Goal: Task Accomplishment & Management: Manage account settings

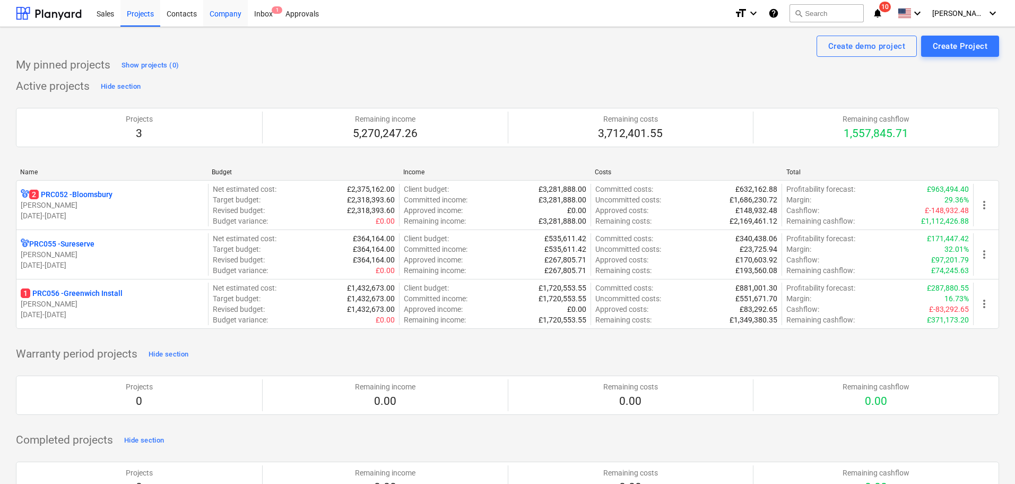
click at [234, 15] on div "Company" at bounding box center [225, 12] width 45 height 27
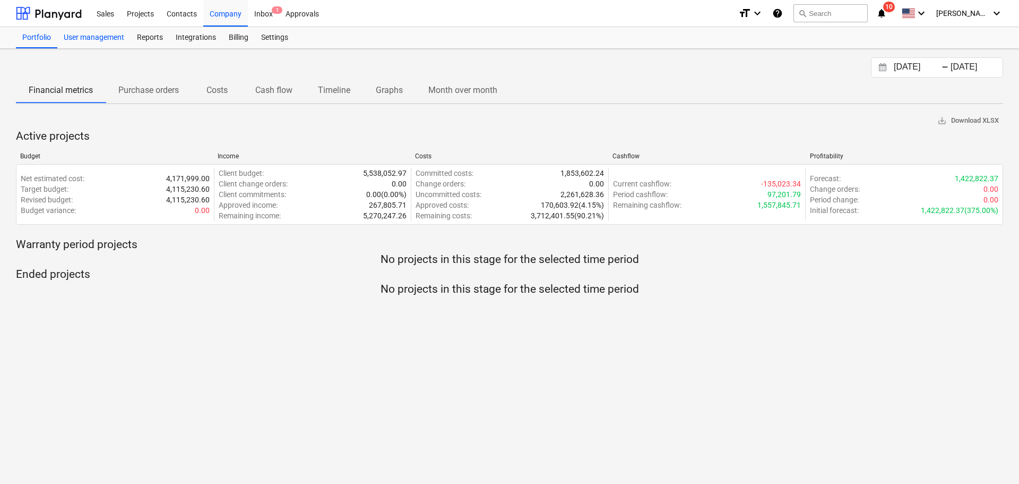
click at [104, 40] on div "User management" at bounding box center [93, 37] width 73 height 21
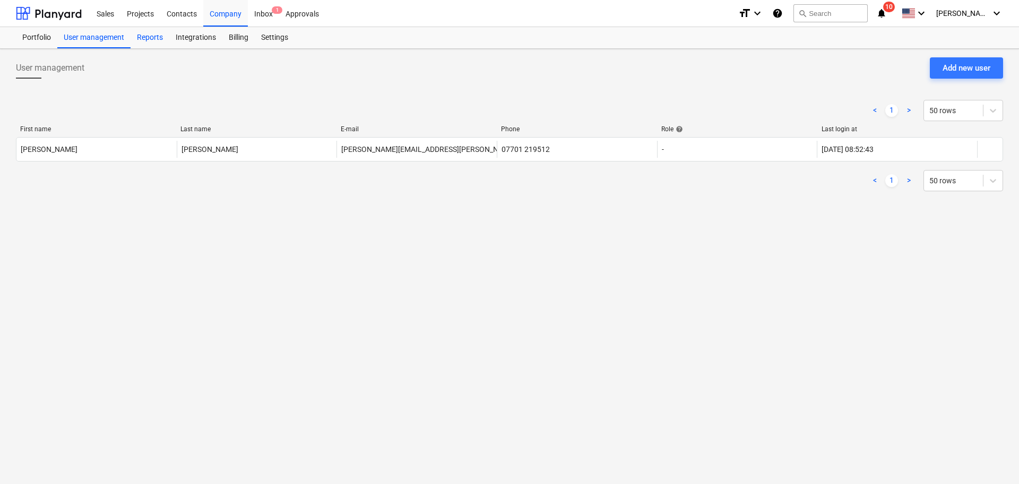
click at [142, 33] on div "Reports" at bounding box center [150, 37] width 39 height 21
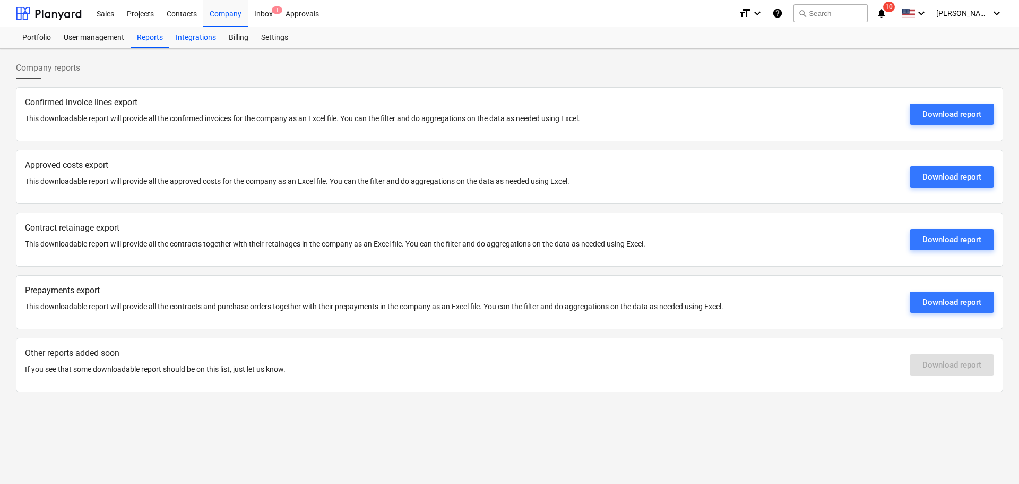
click at [183, 35] on div "Integrations" at bounding box center [195, 37] width 53 height 21
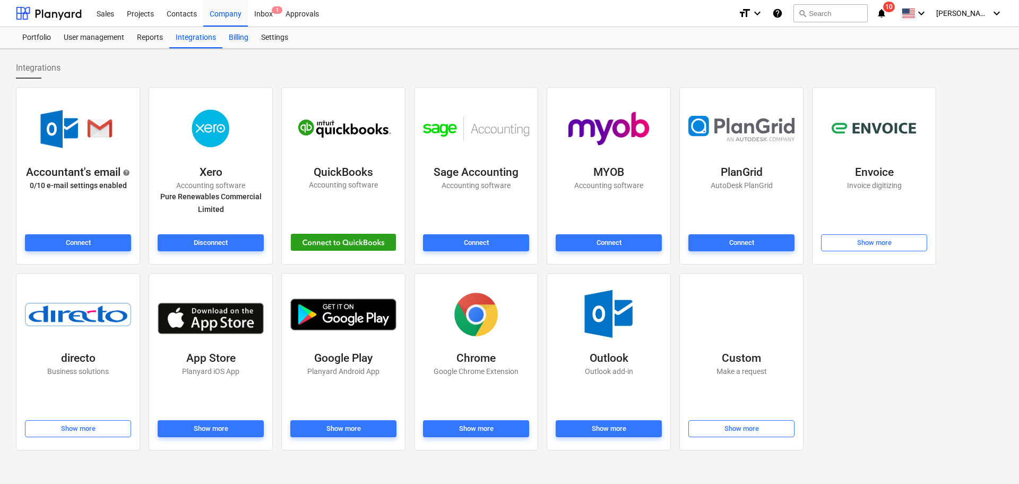
click at [249, 37] on div "Billing" at bounding box center [238, 37] width 32 height 21
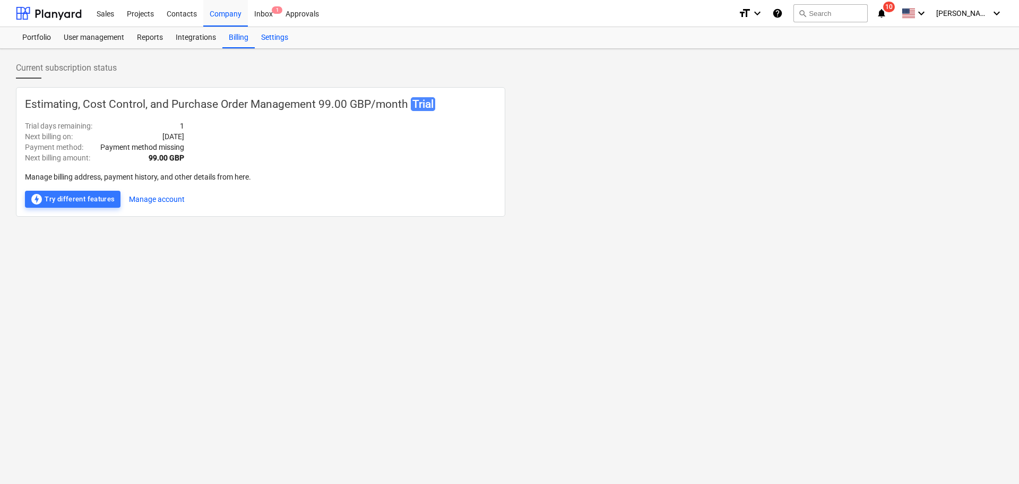
click at [266, 38] on div "Settings" at bounding box center [275, 37] width 40 height 21
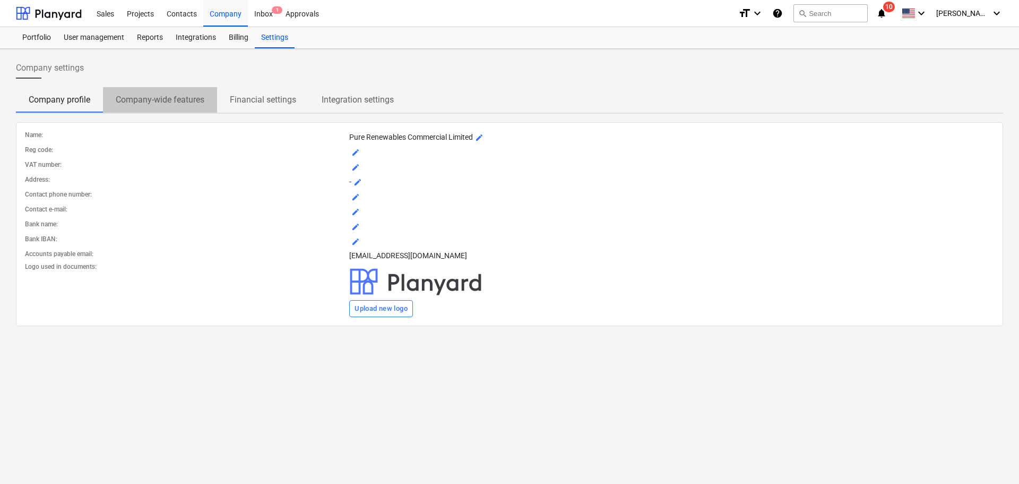
click at [142, 100] on p "Company-wide features" at bounding box center [160, 99] width 89 height 13
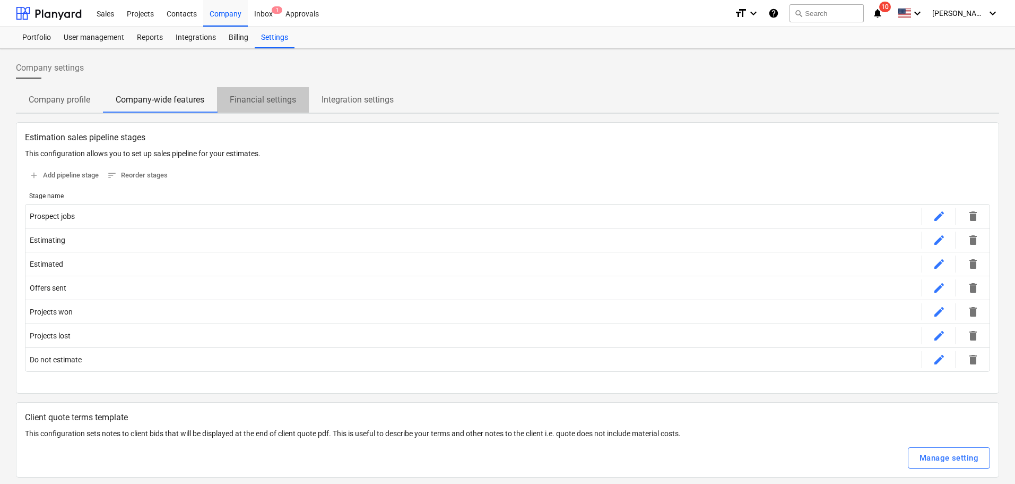
click at [250, 99] on p "Financial settings" at bounding box center [263, 99] width 66 height 13
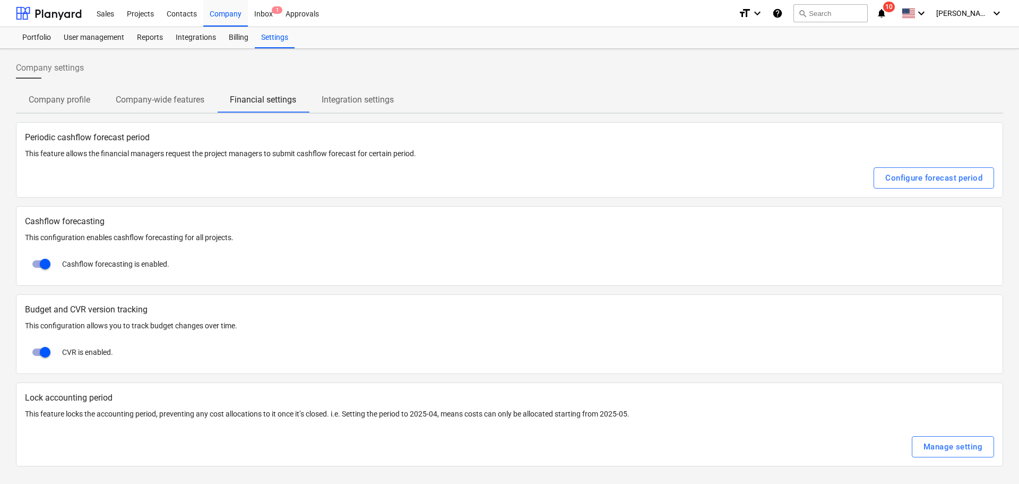
click at [342, 98] on p "Integration settings" at bounding box center [358, 99] width 72 height 13
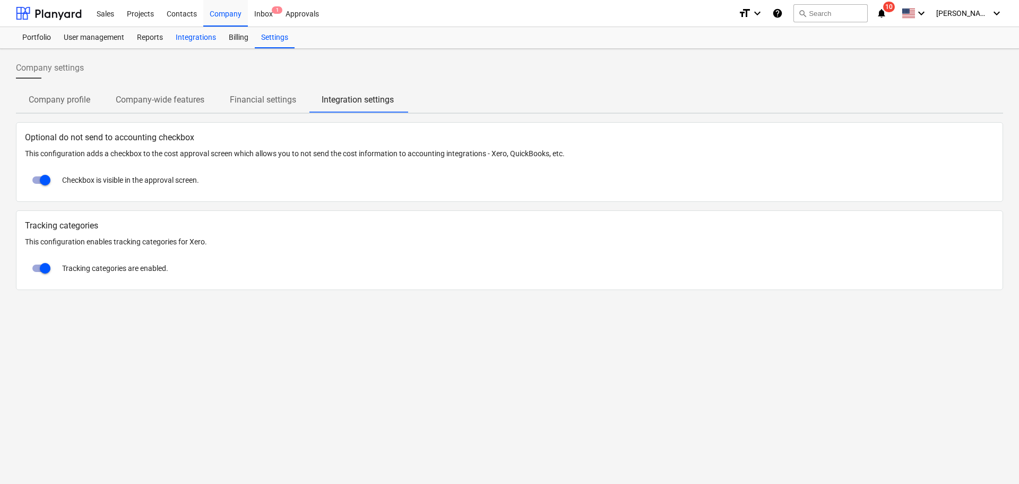
click at [190, 41] on div "Integrations" at bounding box center [195, 37] width 53 height 21
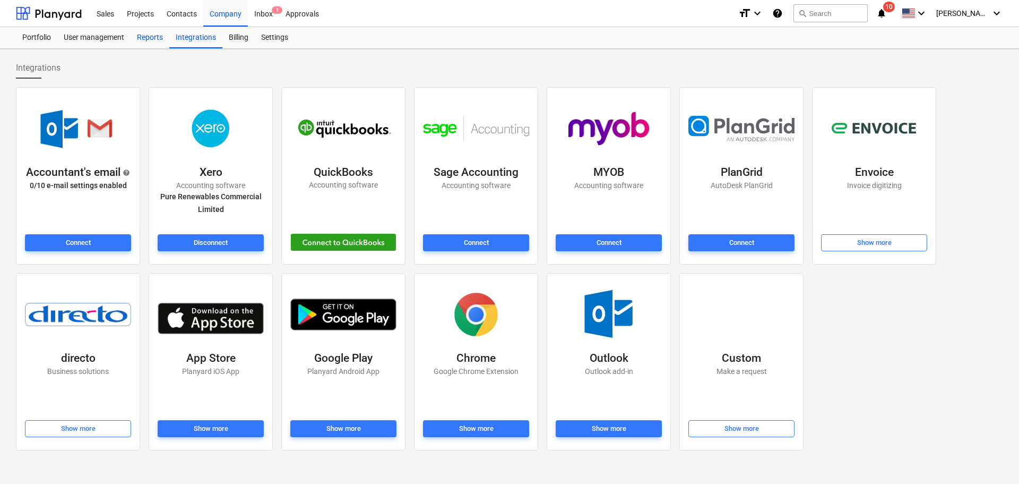
click at [154, 33] on div "Reports" at bounding box center [150, 37] width 39 height 21
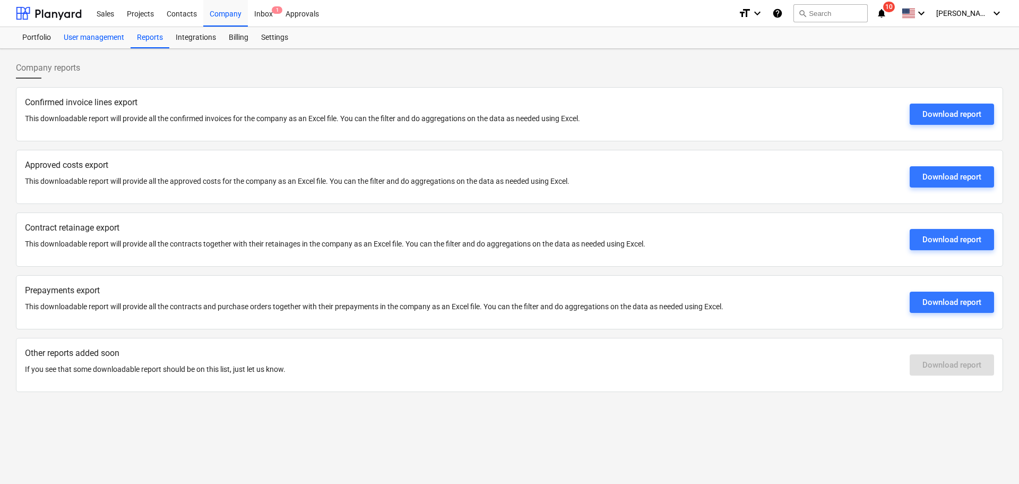
click at [106, 33] on div "User management" at bounding box center [93, 37] width 73 height 21
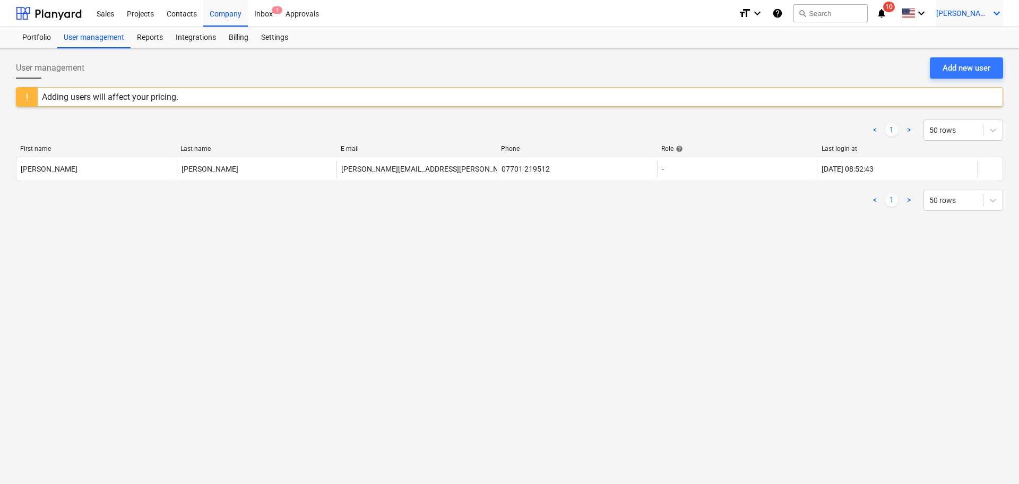
click at [982, 11] on span "[PERSON_NAME]" at bounding box center [962, 13] width 53 height 8
click at [953, 40] on div "Settings" at bounding box center [971, 41] width 64 height 17
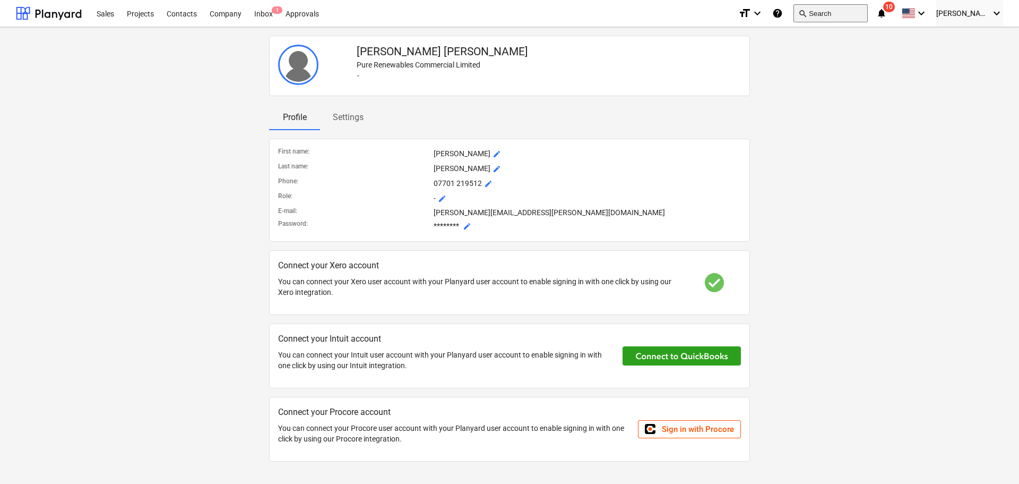
click at [847, 12] on button "search Search" at bounding box center [830, 13] width 74 height 18
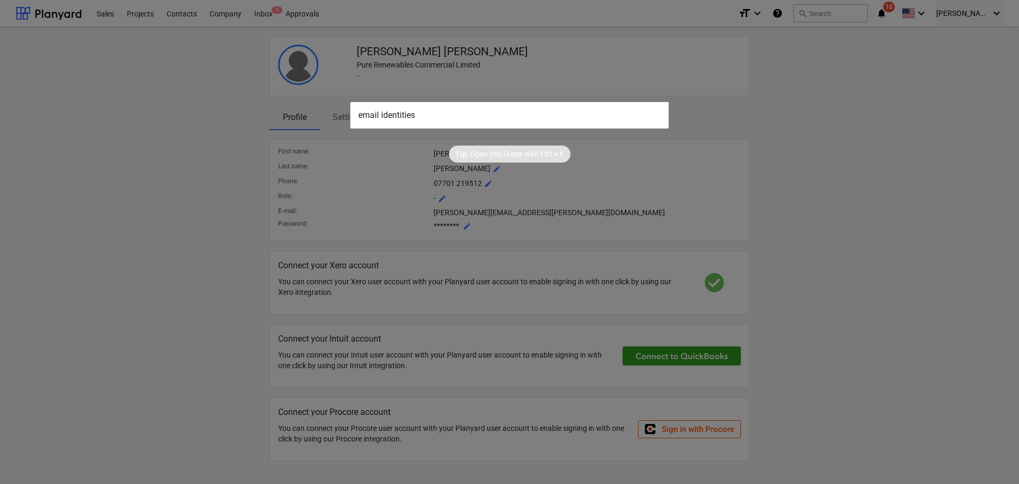
type input "email identities"
click at [504, 152] on p "Open this faster with" at bounding box center [504, 154] width 68 height 11
drag, startPoint x: 461, startPoint y: 128, endPoint x: 450, endPoint y: 117, distance: 15.4
click at [458, 128] on div "email identities Tip: Open this faster with Ctrl + K" at bounding box center [509, 242] width 1019 height 484
click at [450, 117] on input "email identities" at bounding box center [509, 115] width 318 height 27
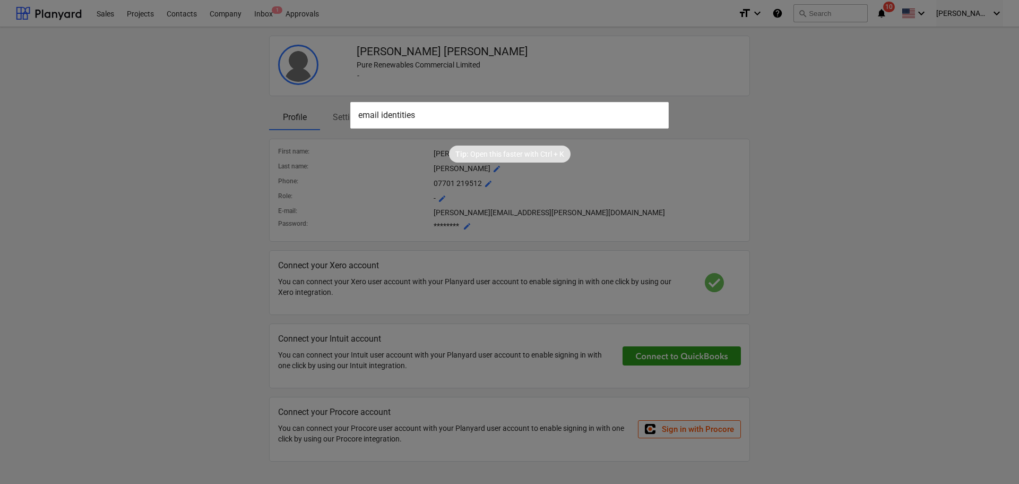
click at [40, 15] on div at bounding box center [509, 242] width 1019 height 484
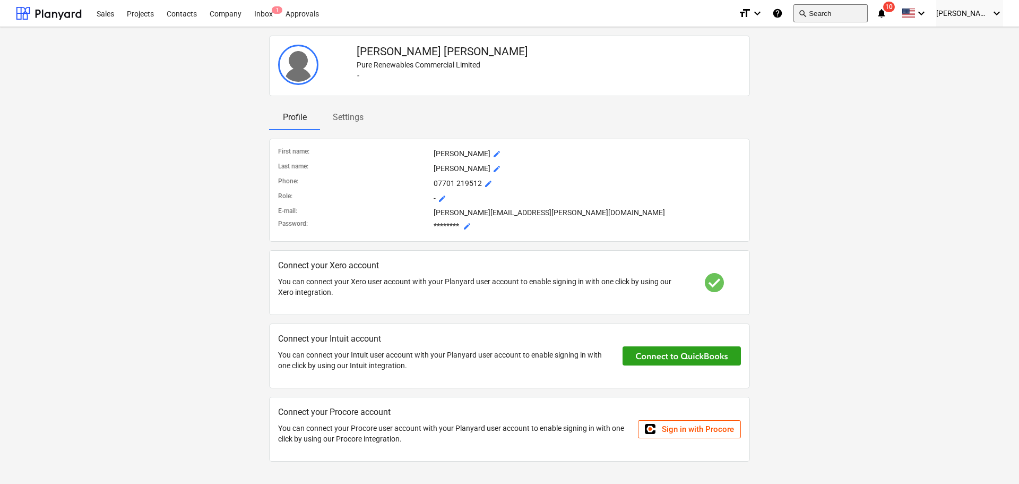
click at [838, 15] on button "search Search" at bounding box center [830, 13] width 74 height 18
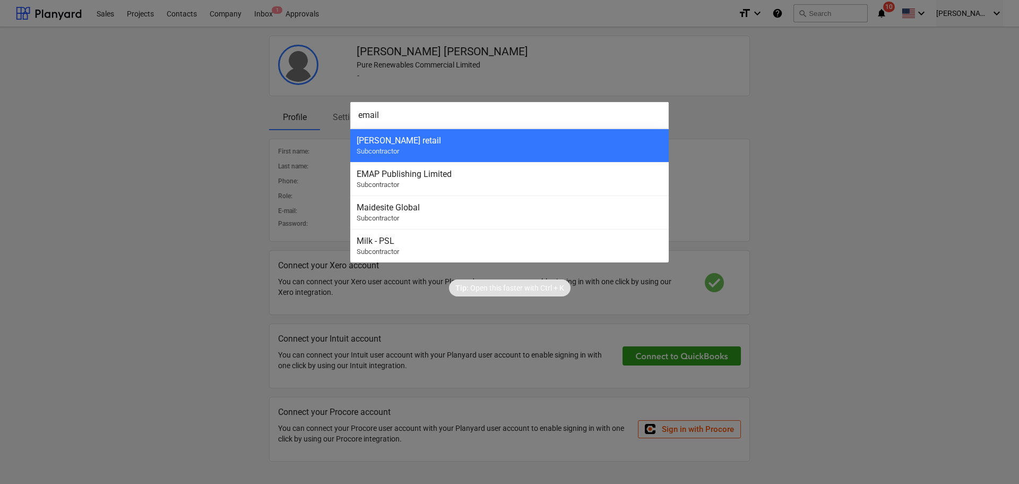
type input "email"
click at [199, 137] on div at bounding box center [509, 242] width 1019 height 484
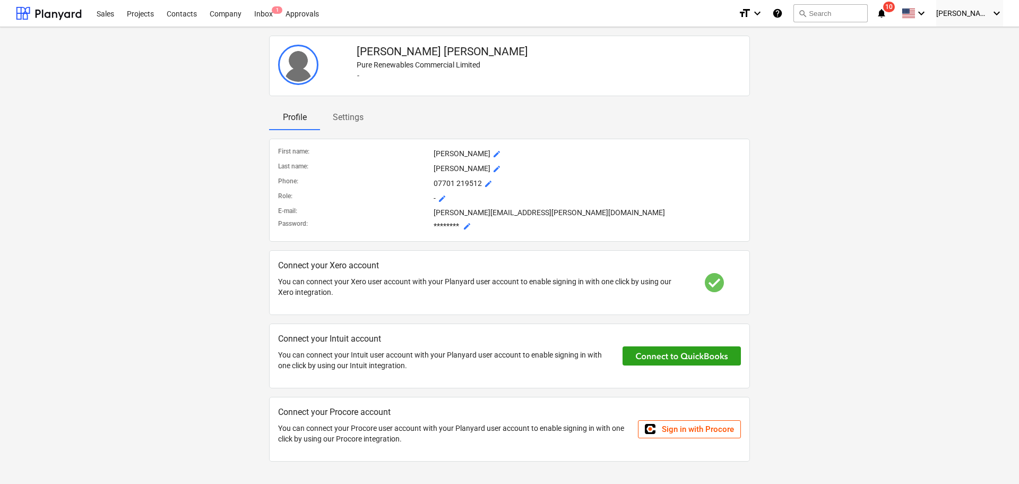
click at [783, 12] on icon "help" at bounding box center [777, 13] width 11 height 13
click at [223, 8] on div "Company" at bounding box center [225, 12] width 45 height 27
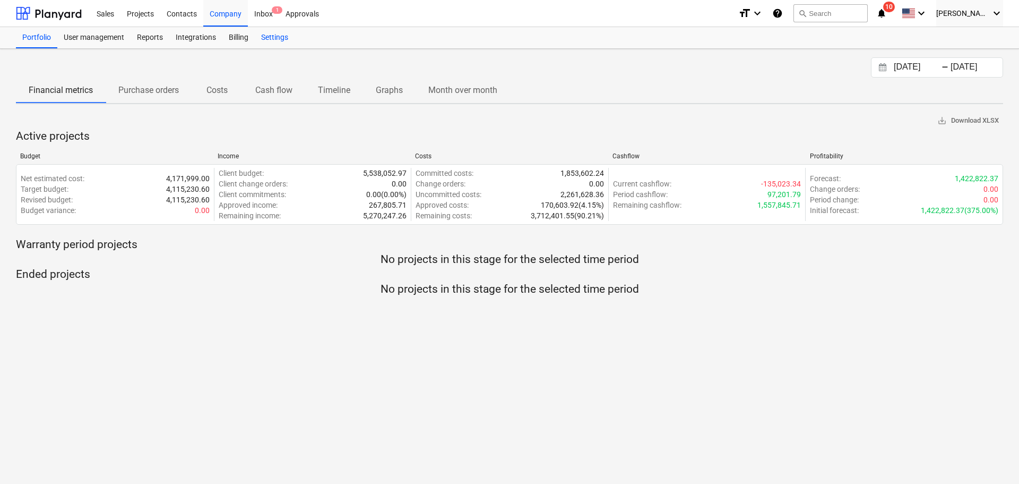
click at [271, 40] on div "Settings" at bounding box center [275, 37] width 40 height 21
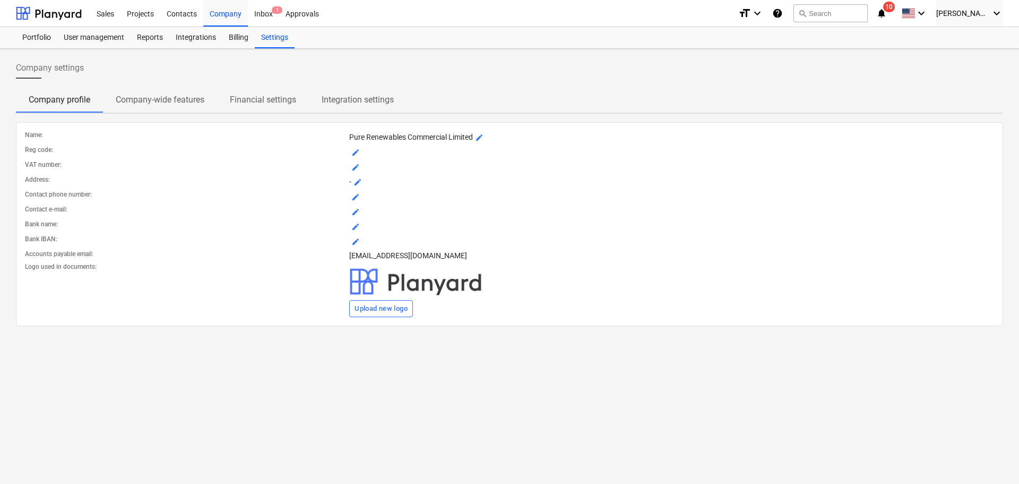
click at [198, 103] on p "Company-wide features" at bounding box center [160, 99] width 89 height 13
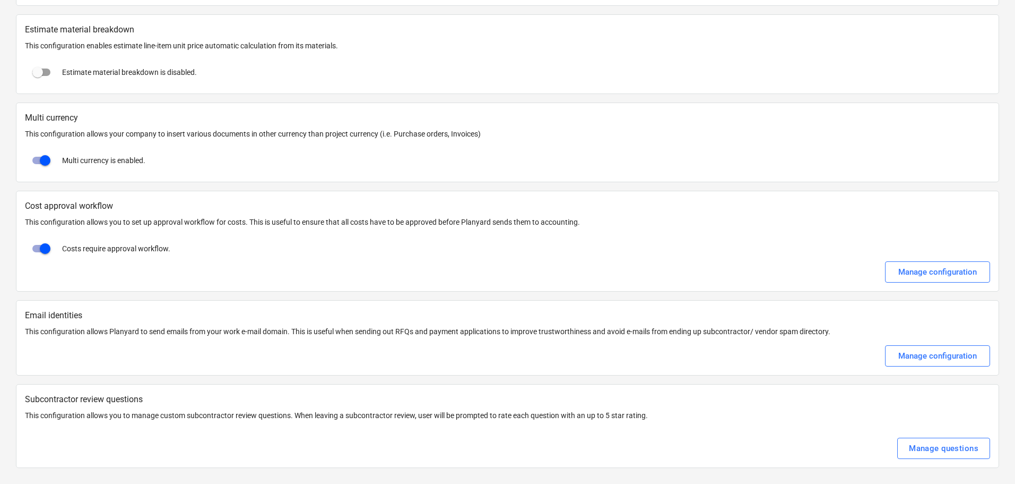
scroll to position [1798, 0]
click at [936, 354] on div "Manage configuration" at bounding box center [938, 355] width 79 height 14
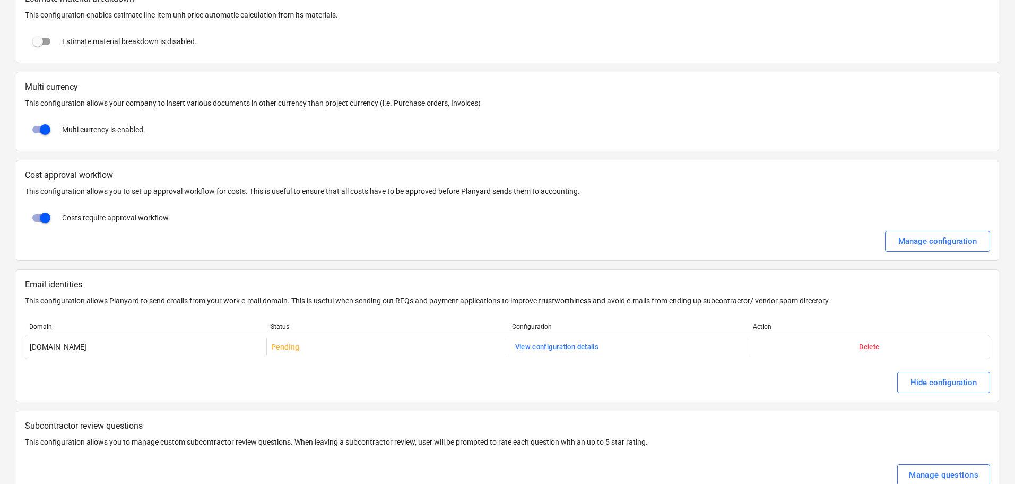
scroll to position [1855, 0]
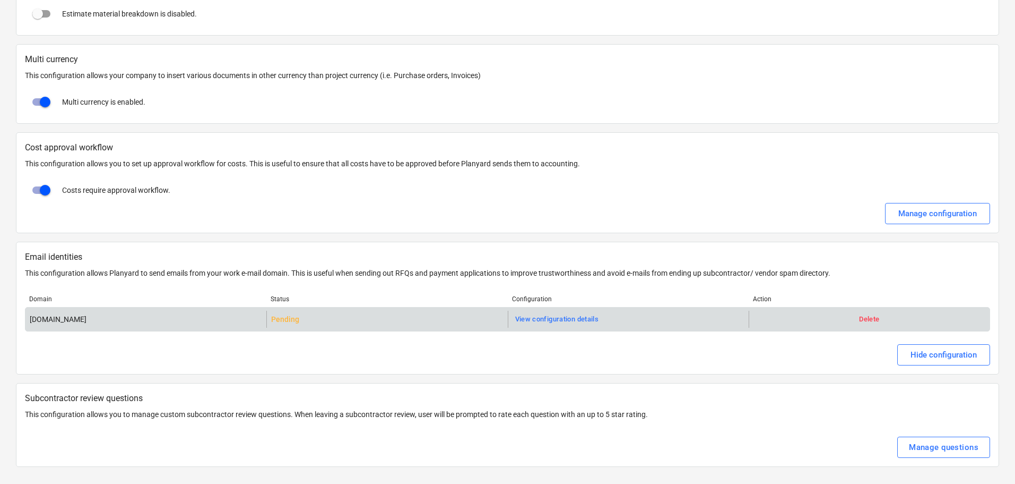
click at [185, 322] on div "[DOMAIN_NAME]" at bounding box center [145, 318] width 241 height 17
click at [573, 321] on div "View configuration details" at bounding box center [557, 319] width 84 height 12
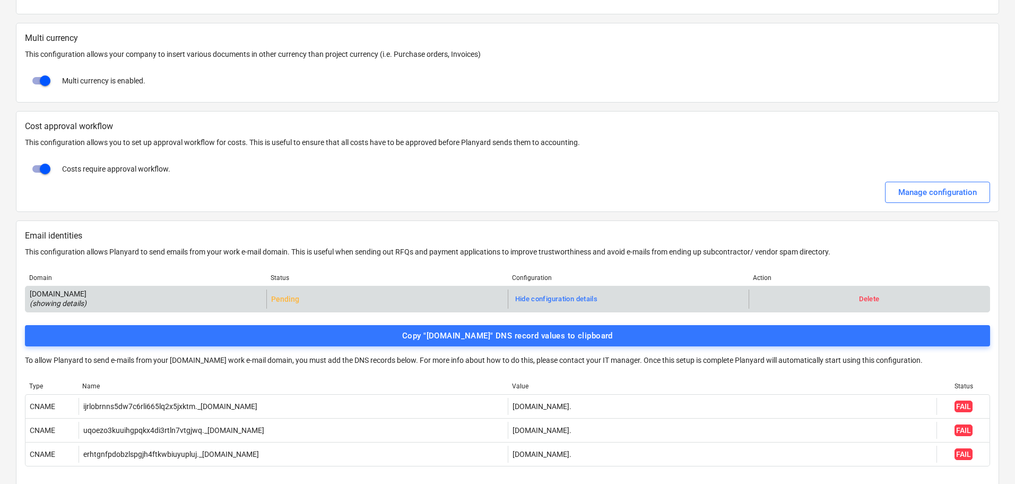
scroll to position [1872, 0]
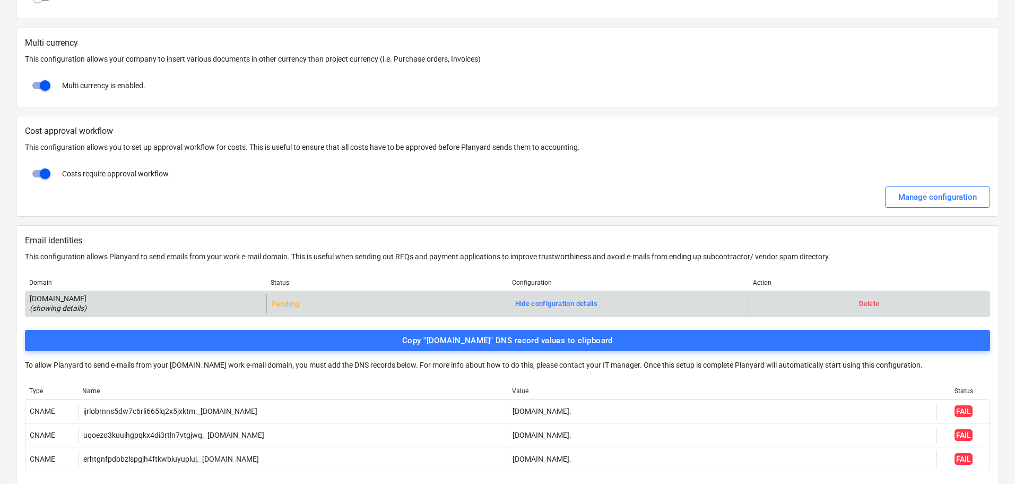
click at [87, 308] on p "( showing details )" at bounding box center [58, 308] width 57 height 11
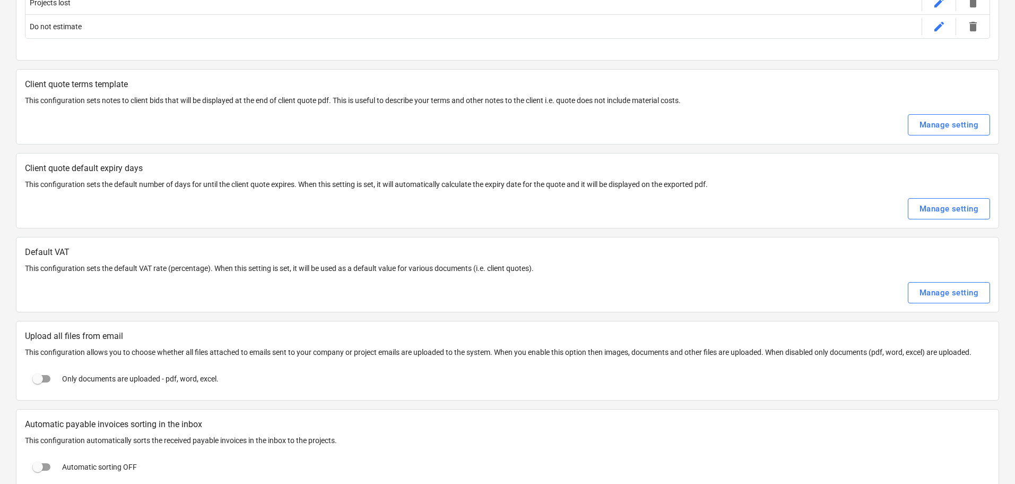
scroll to position [0, 0]
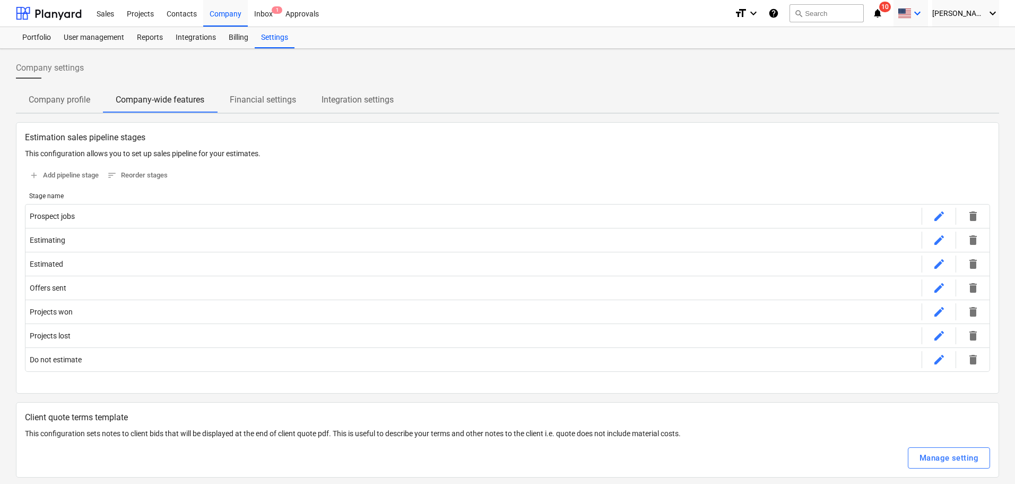
click at [924, 7] on div "keyboard_arrow_down" at bounding box center [911, 13] width 26 height 27
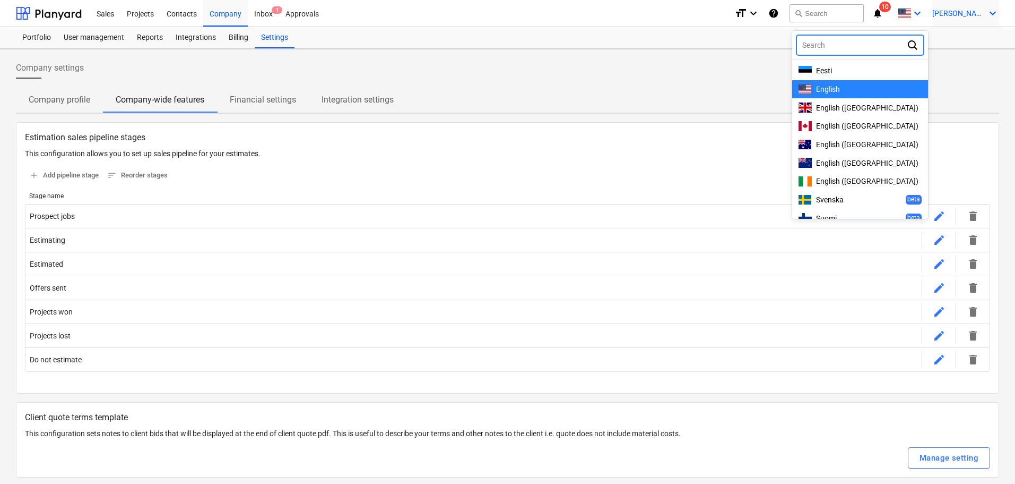
click at [965, 14] on span "[PERSON_NAME]" at bounding box center [959, 13] width 53 height 8
click at [234, 37] on div at bounding box center [507, 242] width 1015 height 484
click at [239, 38] on div at bounding box center [507, 242] width 1015 height 484
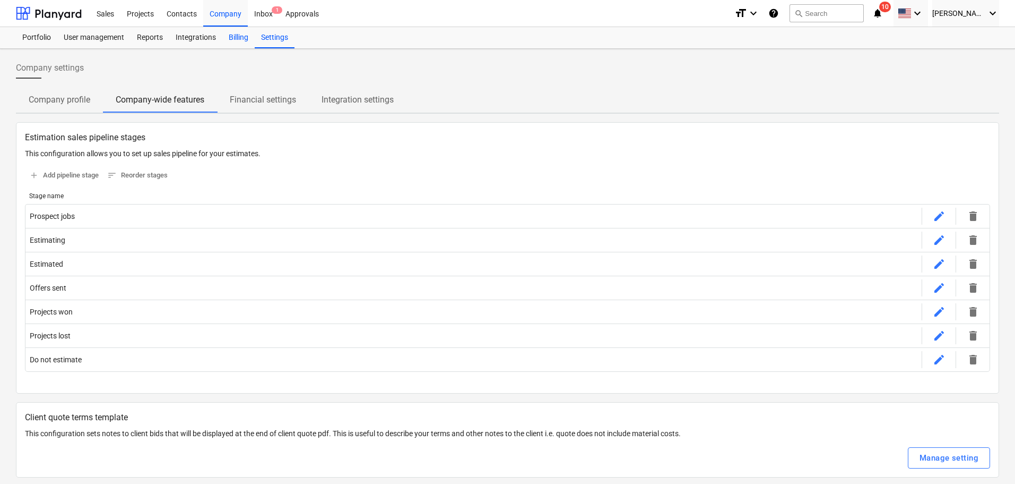
click at [236, 39] on div "Billing" at bounding box center [238, 37] width 32 height 21
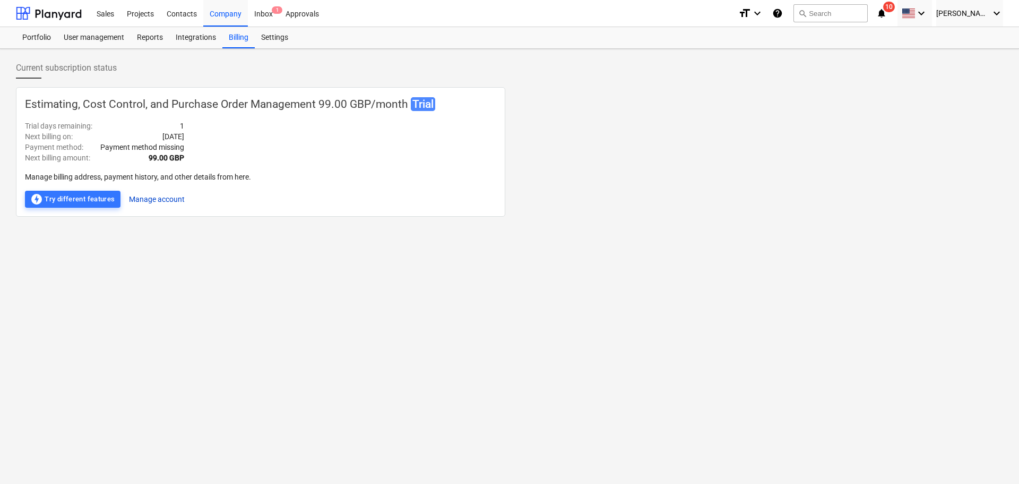
click at [149, 199] on button "Manage account" at bounding box center [157, 199] width 56 height 17
click at [145, 198] on button "Manage account" at bounding box center [157, 199] width 56 height 17
click at [244, 39] on div "Billing" at bounding box center [238, 37] width 32 height 21
click at [265, 13] on div "Inbox 1" at bounding box center [263, 12] width 31 height 27
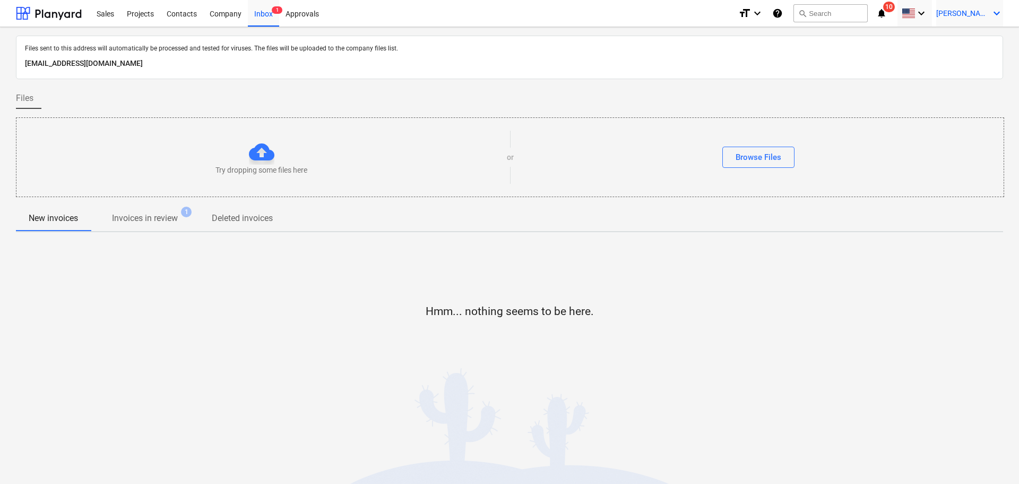
click at [972, 4] on div "[PERSON_NAME] keyboard_arrow_down" at bounding box center [969, 13] width 67 height 27
click at [951, 37] on div "Settings" at bounding box center [971, 41] width 64 height 17
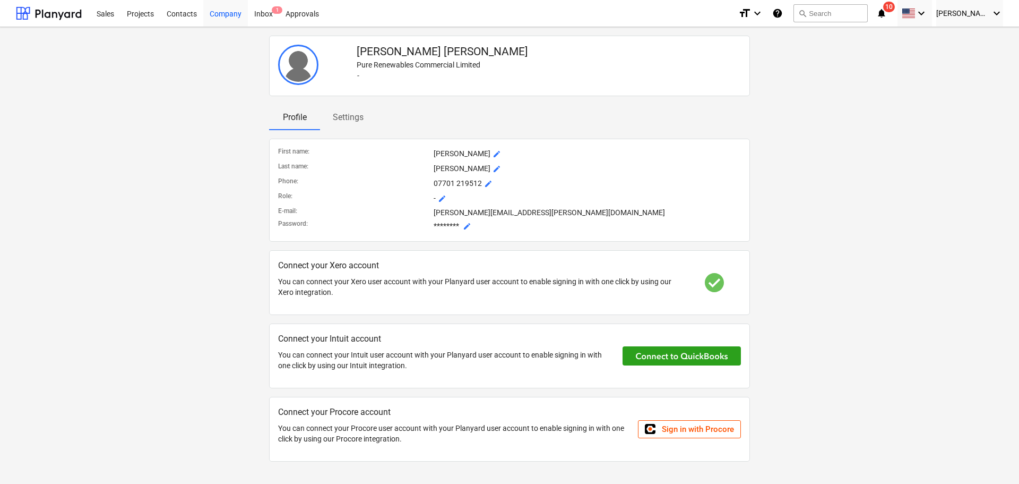
click at [231, 14] on div "Company" at bounding box center [225, 12] width 45 height 27
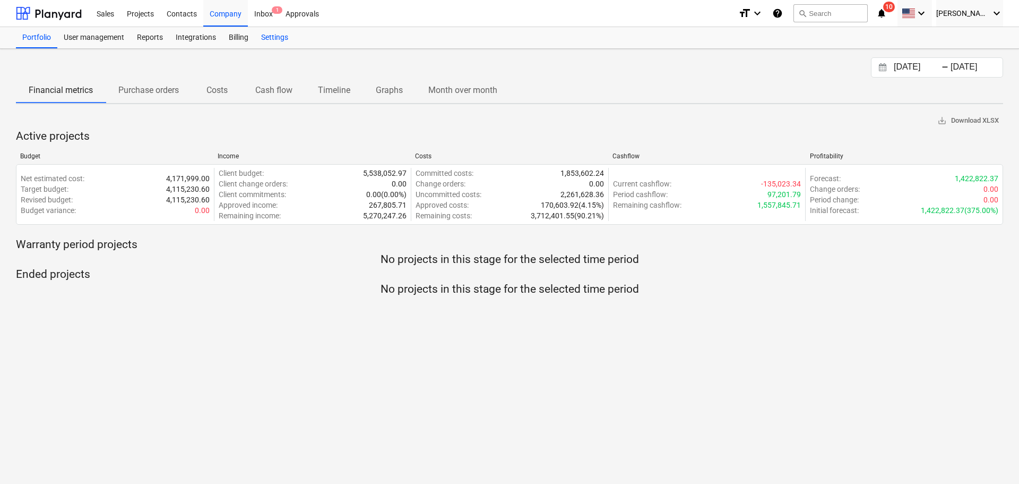
click at [271, 38] on div "Settings" at bounding box center [275, 37] width 40 height 21
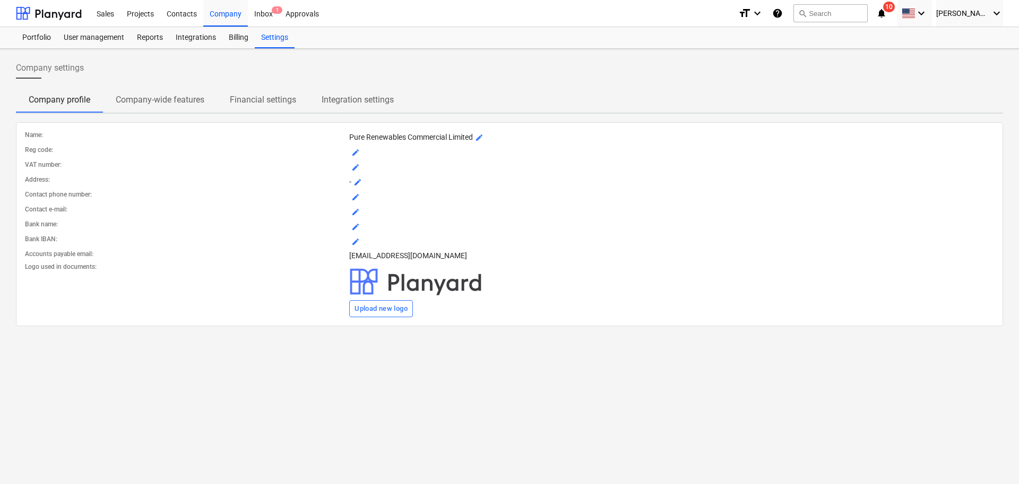
click at [189, 97] on p "Company-wide features" at bounding box center [160, 99] width 89 height 13
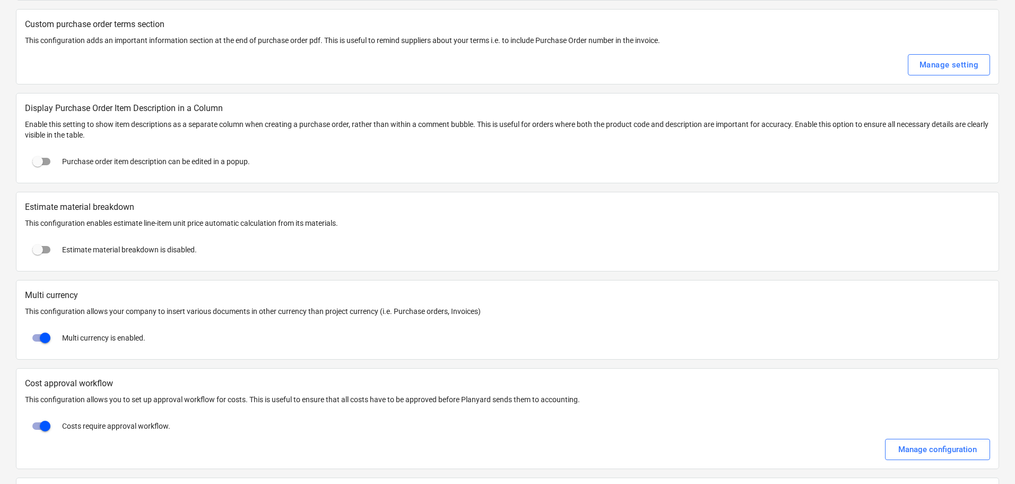
scroll to position [1798, 0]
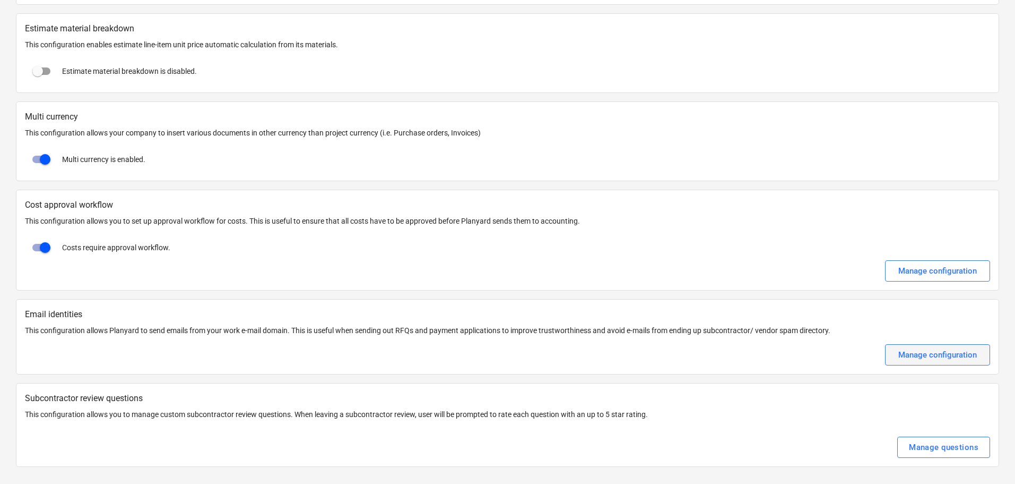
click at [940, 350] on div "Manage configuration" at bounding box center [938, 355] width 79 height 14
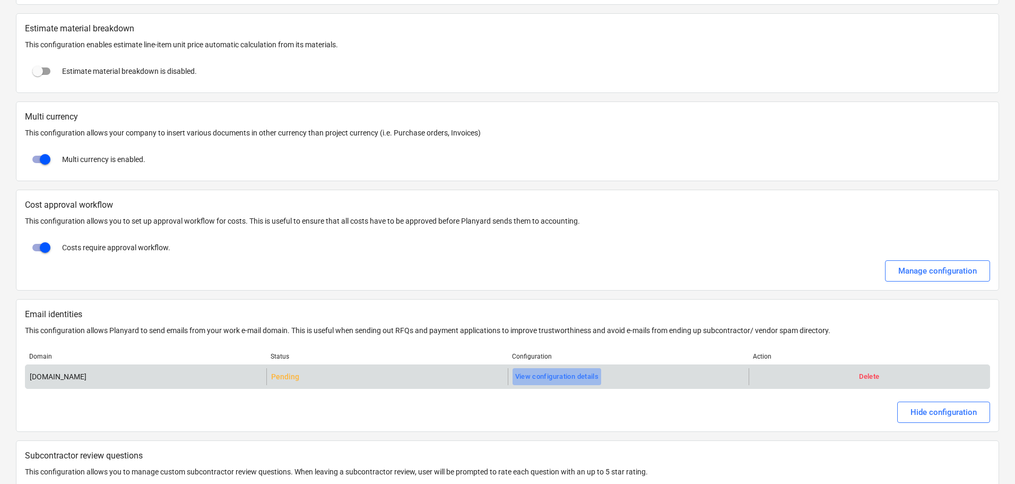
click at [559, 380] on div "View configuration details" at bounding box center [557, 376] width 84 height 12
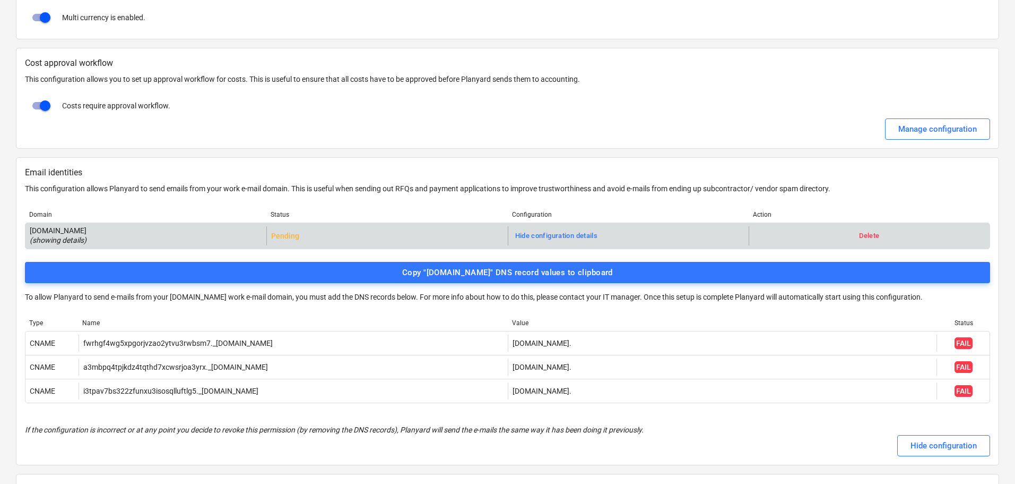
scroll to position [2010, 0]
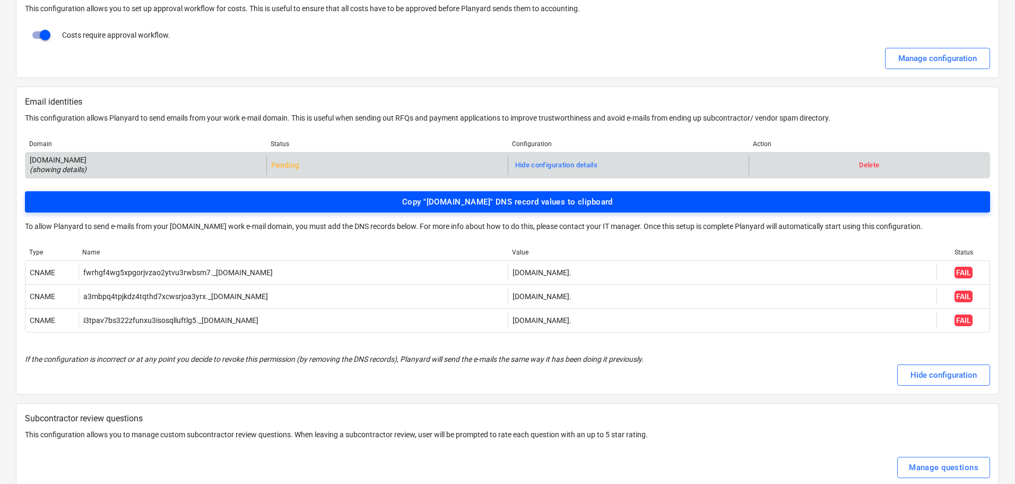
click at [487, 201] on div "Copy "[DOMAIN_NAME]" DNS record values to clipboard" at bounding box center [507, 202] width 211 height 14
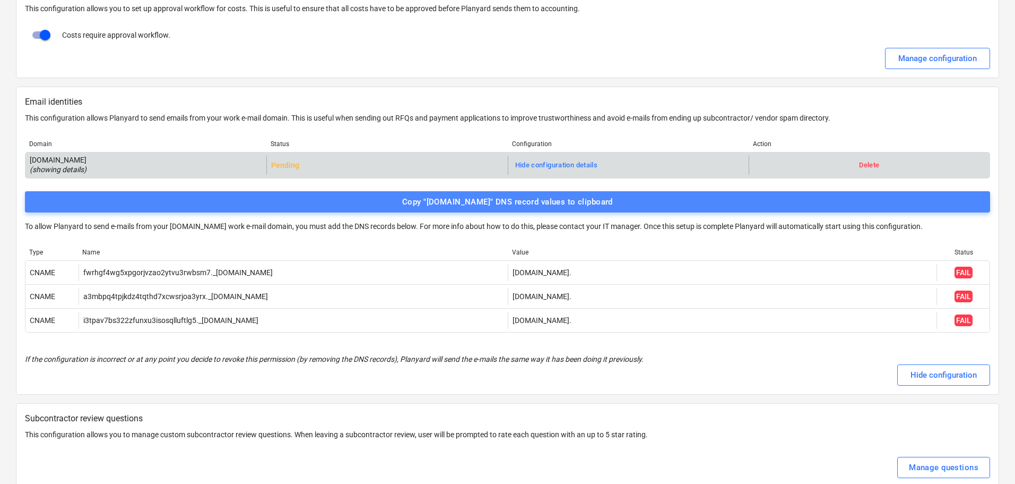
click at [505, 202] on div "Copy "[DOMAIN_NAME]" DNS record values to clipboard" at bounding box center [507, 202] width 211 height 14
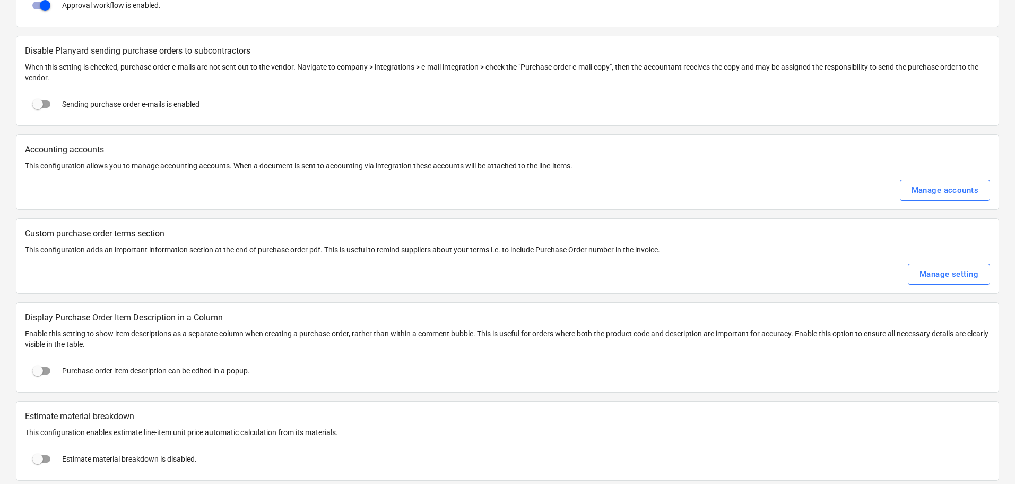
scroll to position [1394, 0]
